Goal: Navigation & Orientation: Find specific page/section

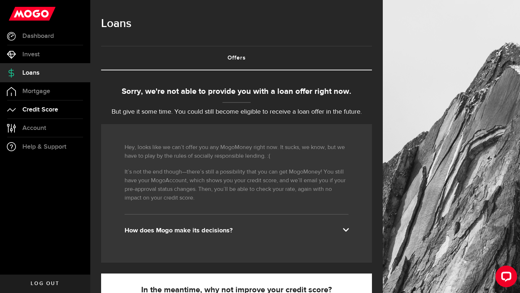
click at [43, 110] on span "Credit Score" at bounding box center [40, 109] width 36 height 6
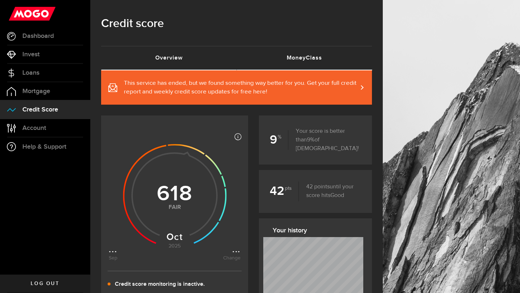
click at [302, 60] on link "MoneyClass (requires attention)" at bounding box center [303, 58] width 135 height 23
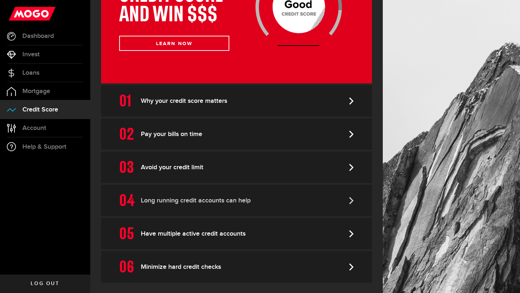
scroll to position [188, 0]
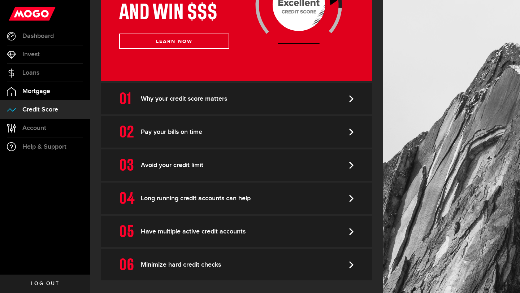
click at [43, 93] on span "Mortgage" at bounding box center [36, 91] width 28 height 6
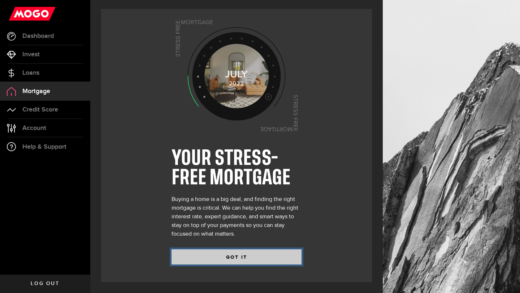
click at [245, 261] on button "GOT IT" at bounding box center [236, 256] width 130 height 15
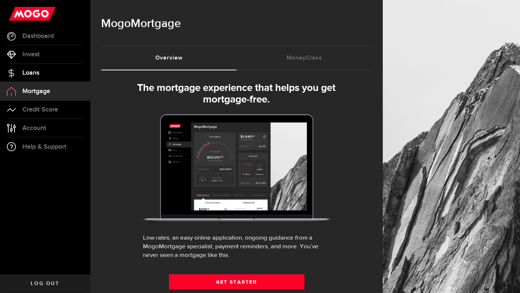
click at [30, 72] on span "Loans" at bounding box center [30, 73] width 17 height 6
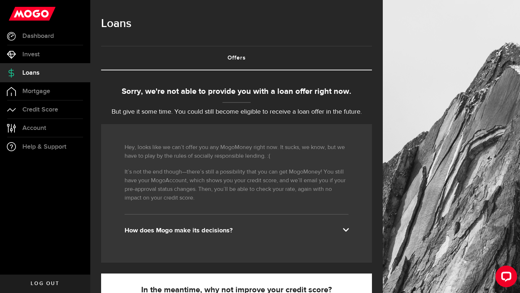
click at [334, 228] on div "How does Mogo make its decisions?" at bounding box center [237, 230] width 224 height 9
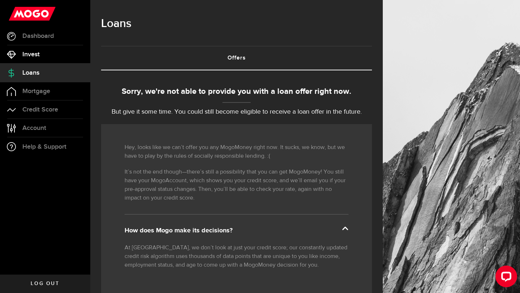
click at [47, 48] on link "Invest" at bounding box center [45, 54] width 90 height 18
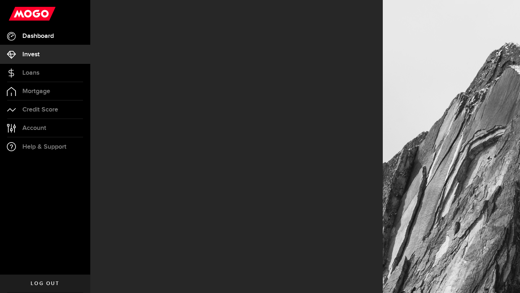
click at [46, 35] on span "Dashboard" at bounding box center [37, 36] width 31 height 6
